Goal: Information Seeking & Learning: Learn about a topic

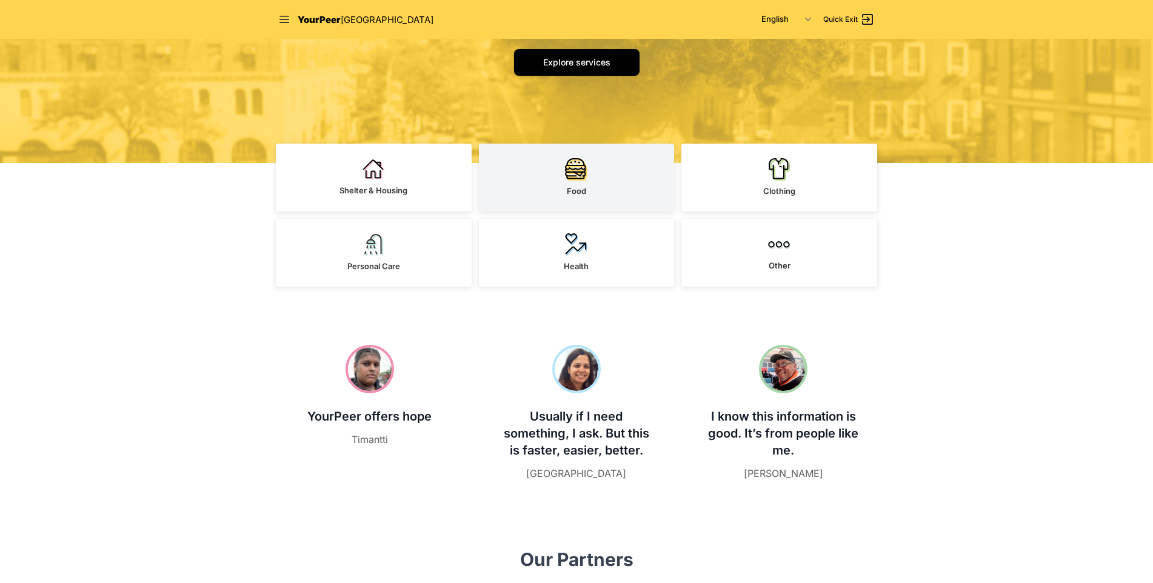
scroll to position [182, 0]
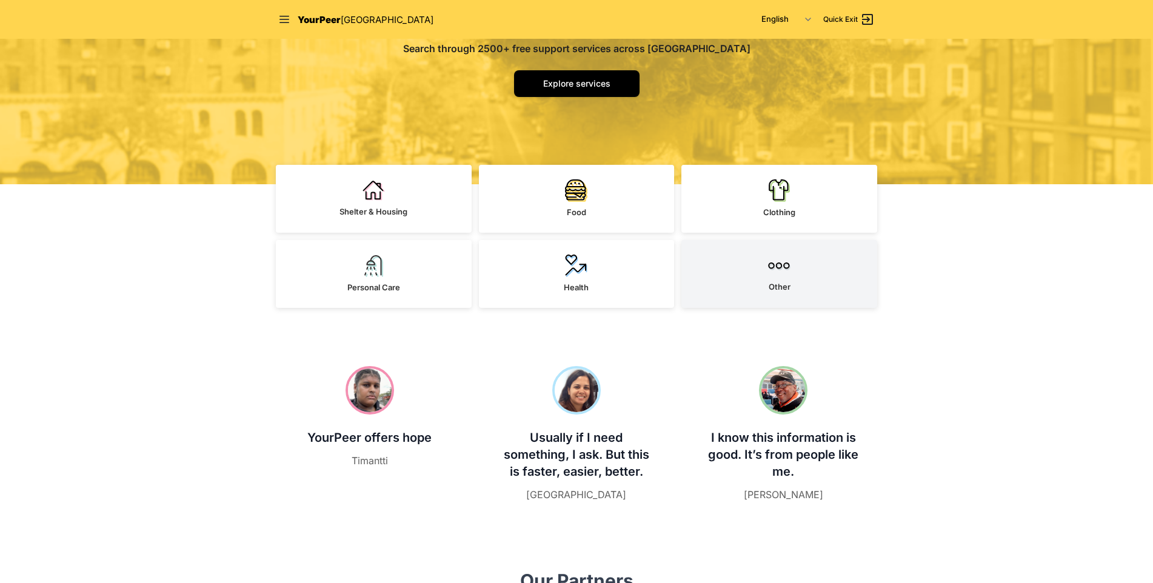
click at [743, 275] on link "Other" at bounding box center [779, 274] width 196 height 68
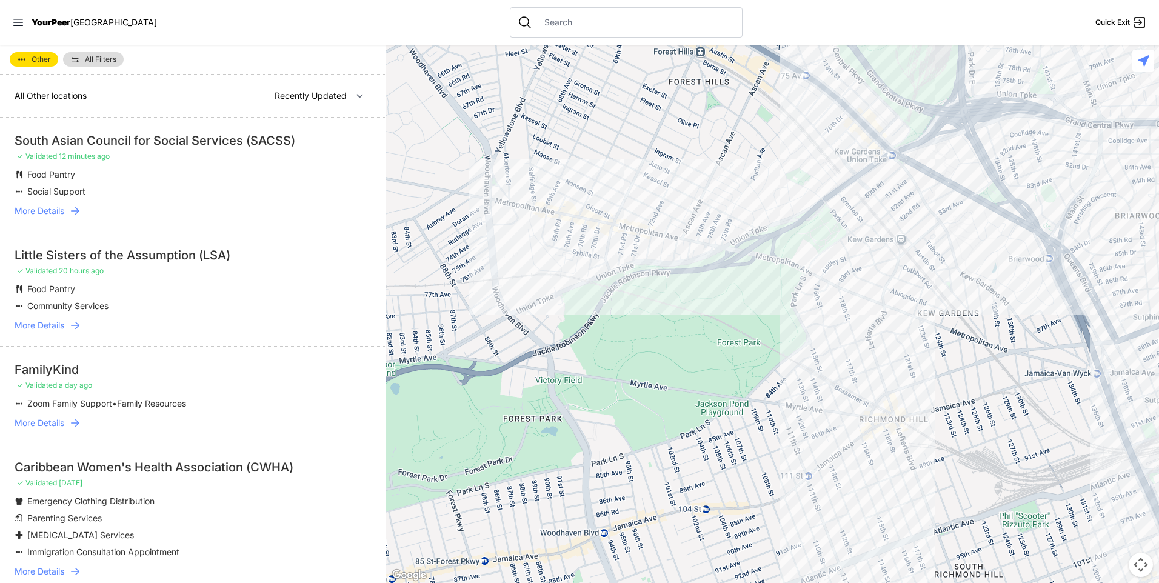
select select "nearby"
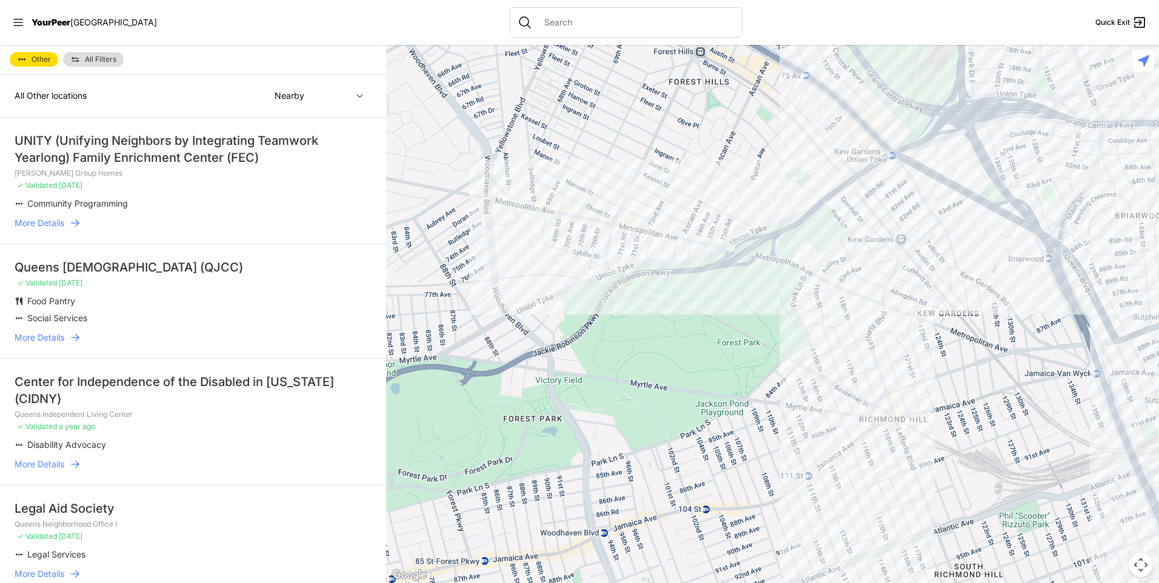
click at [537, 24] on input "text" at bounding box center [636, 22] width 198 height 12
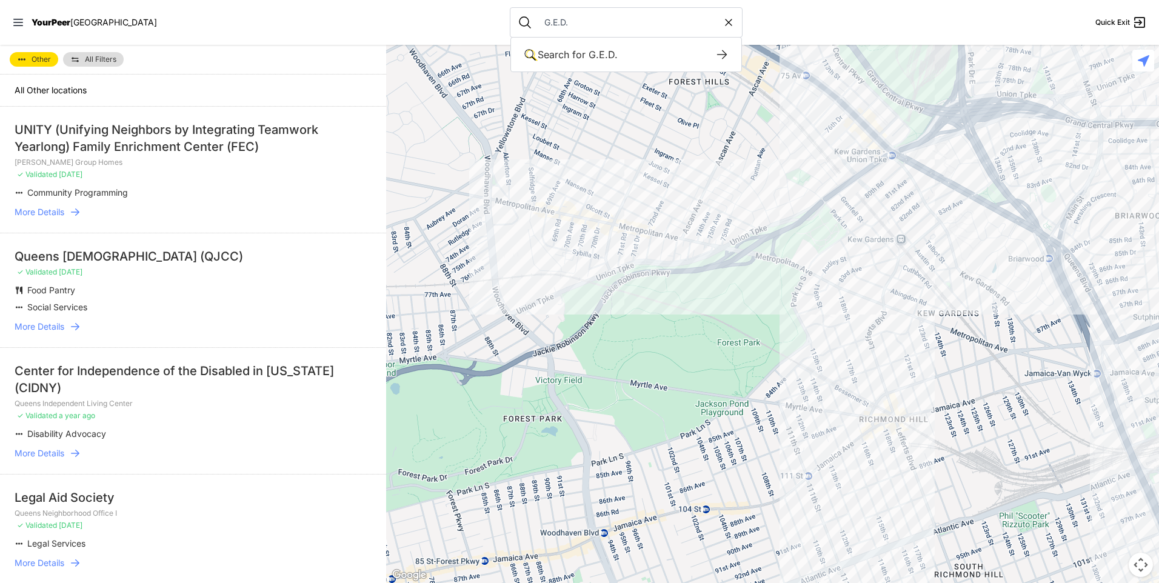
type input "G.E.D."
click at [601, 24] on input "G.E.D." at bounding box center [629, 22] width 185 height 12
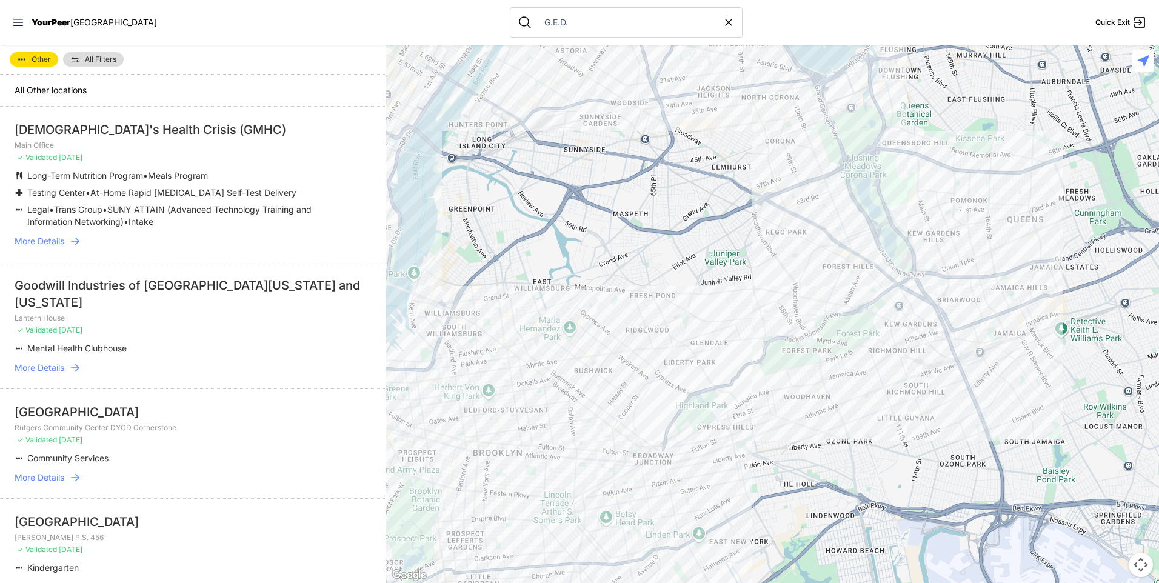
click at [17, 0] on html "View map Close panel YourPeer NYC Quick Exit Single Adult Families Soup Kitchen…" at bounding box center [579, 291] width 1159 height 583
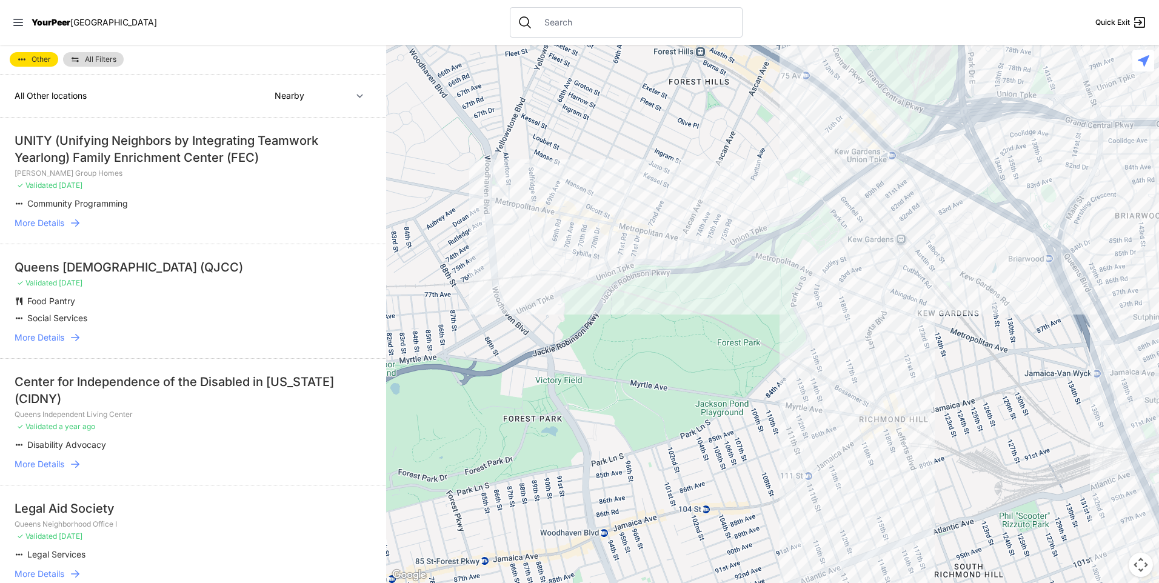
select select "recentlyUpdated"
